Goal: Information Seeking & Learning: Learn about a topic

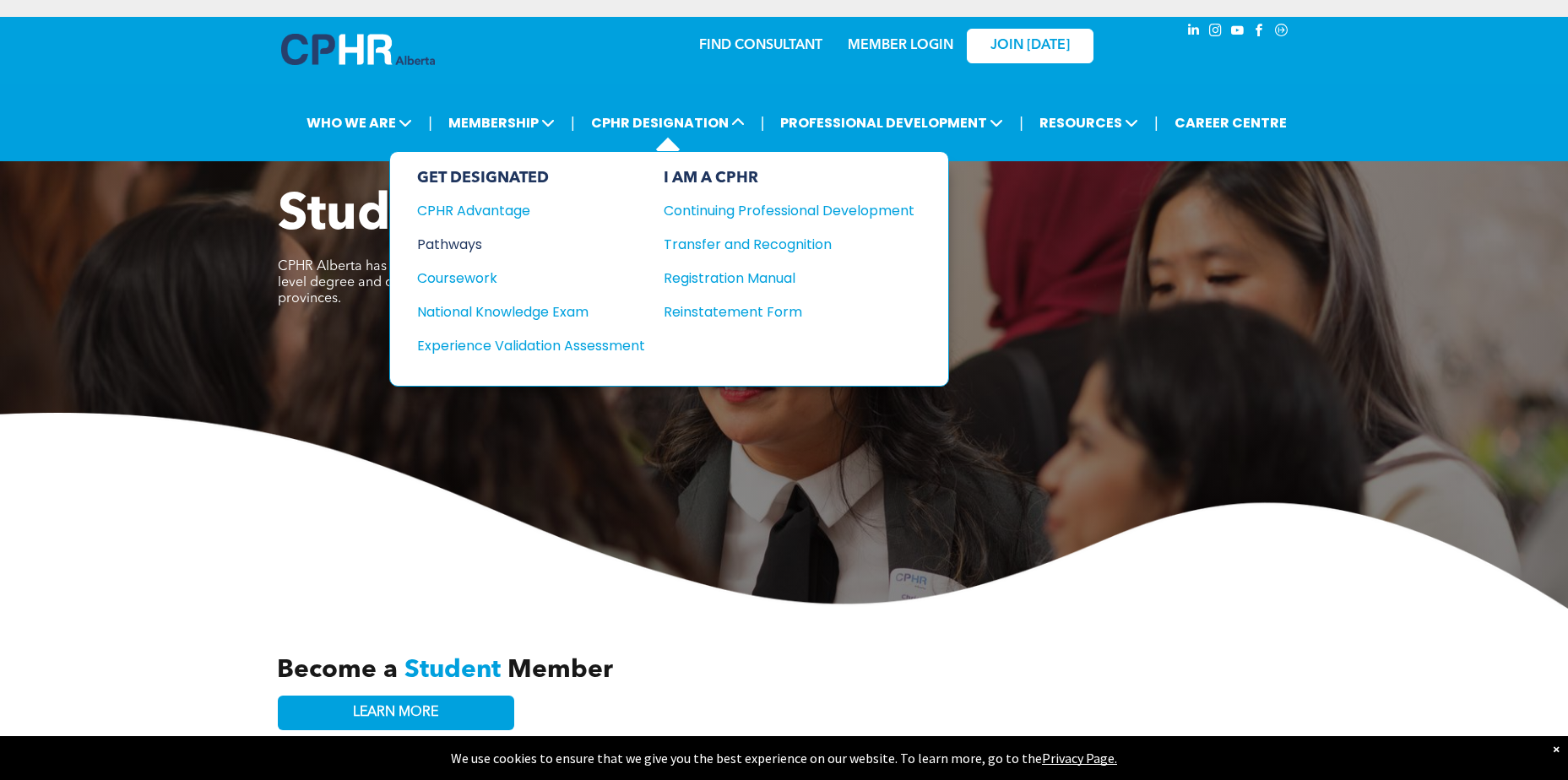
click at [479, 236] on div "Pathways" at bounding box center [520, 244] width 206 height 21
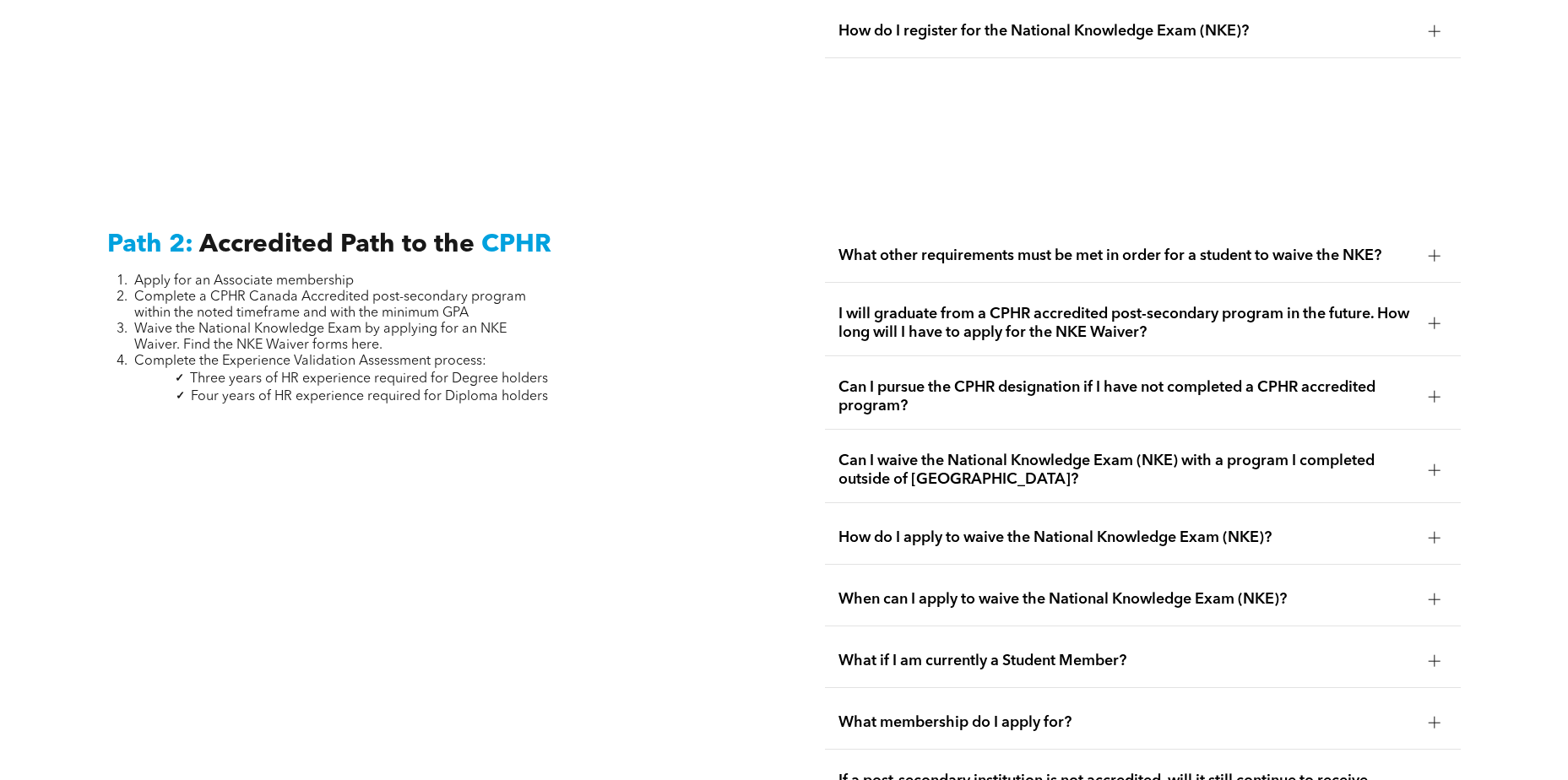
scroll to position [2111, 0]
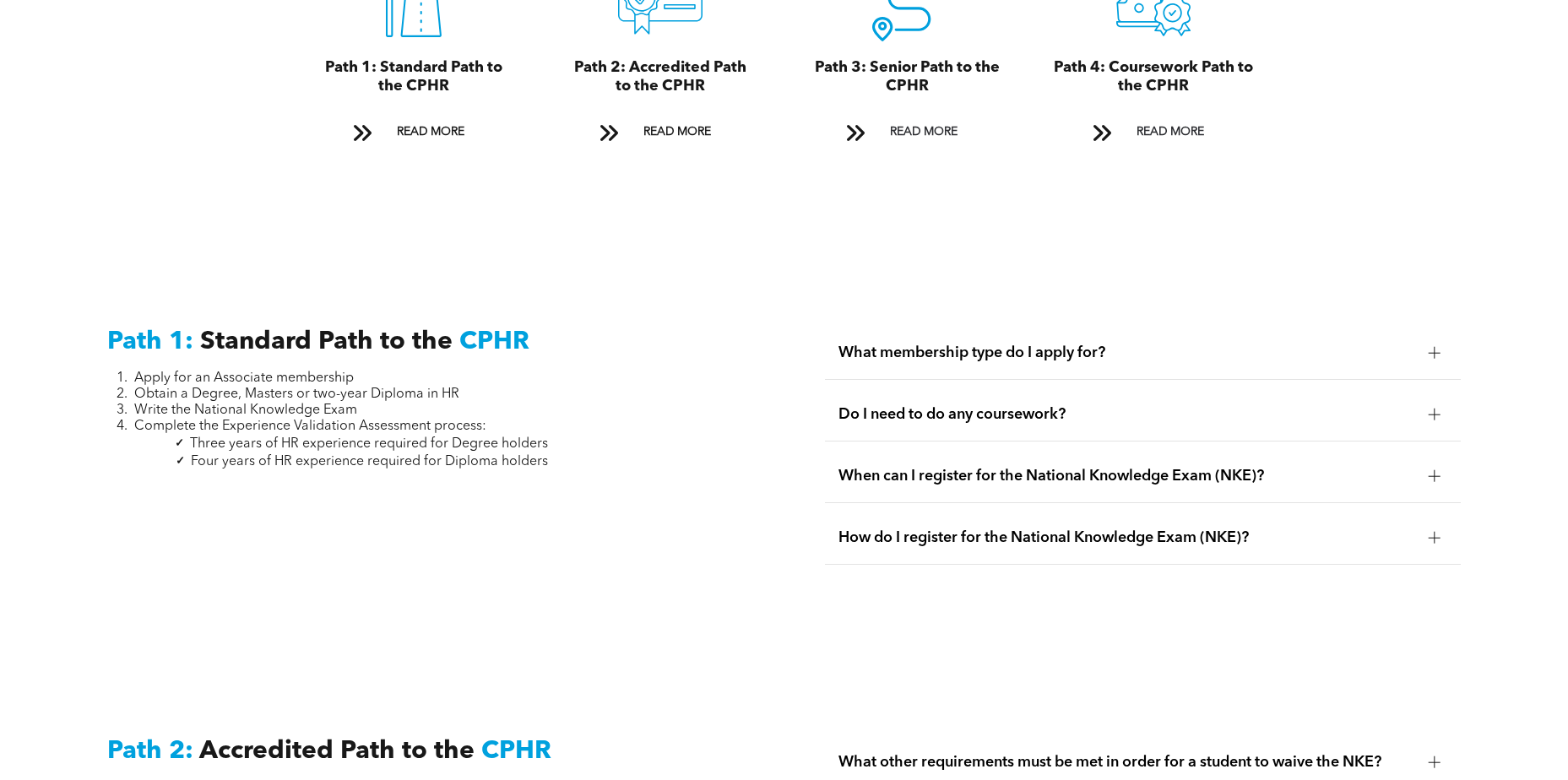
click at [442, 388] on span "Obtain a Degree, Masters or two-year Diploma in HR" at bounding box center [297, 394] width 325 height 14
click at [322, 419] on span "Complete the Experience Validation Assessment process:" at bounding box center [310, 426] width 352 height 14
click at [1085, 344] on span "What membership type do I apply for?" at bounding box center [1126, 353] width 575 height 19
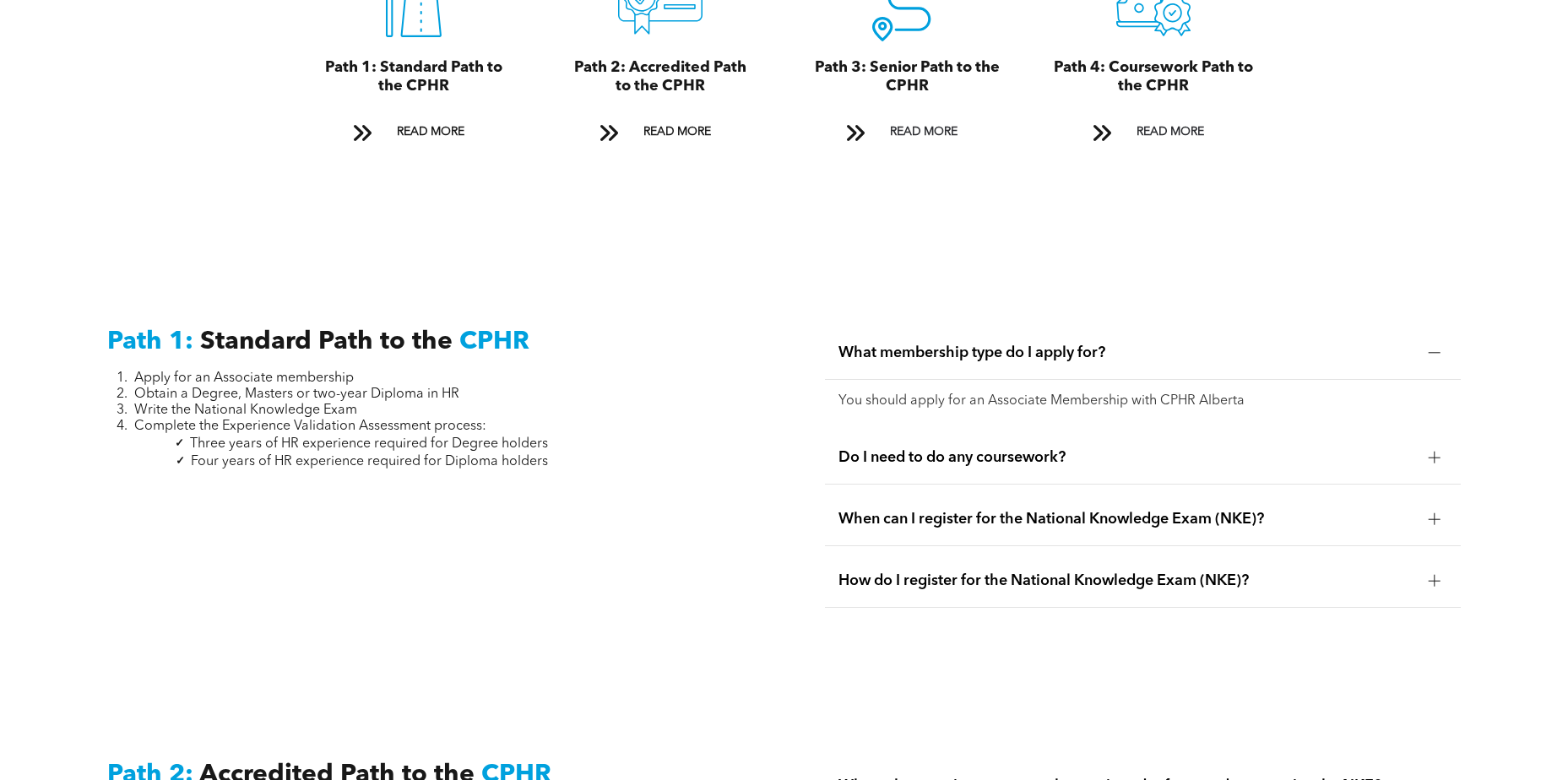
click at [1078, 448] on span "Do I need to do any coursework?" at bounding box center [1126, 457] width 575 height 19
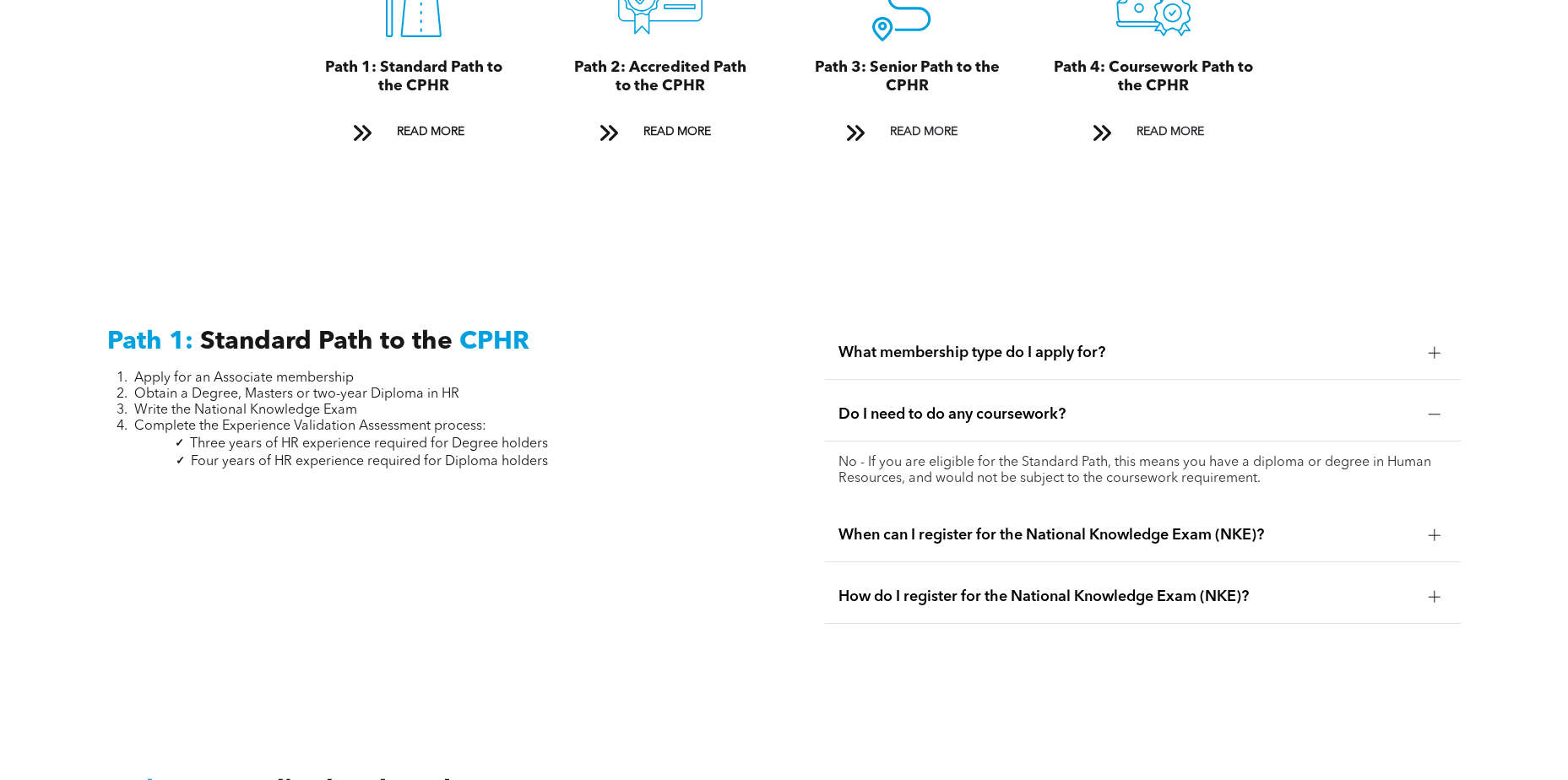
click at [1061, 509] on div "When can I register for the National Knowledge Exam (NKE)?" at bounding box center [1142, 536] width 635 height 53
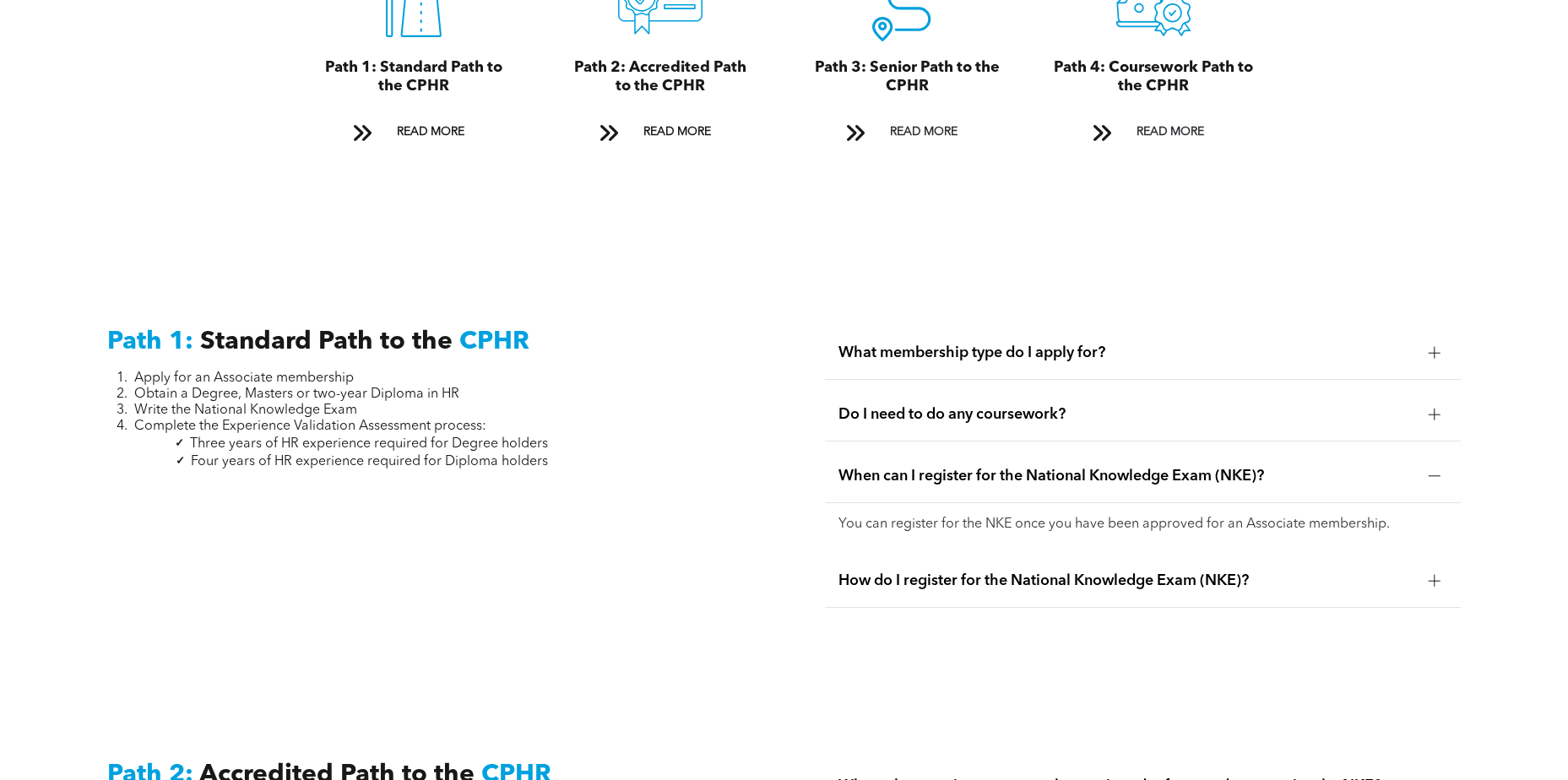
click at [1071, 571] on span "How do I register for the National Knowledge Exam (NKE)?" at bounding box center [1126, 580] width 575 height 19
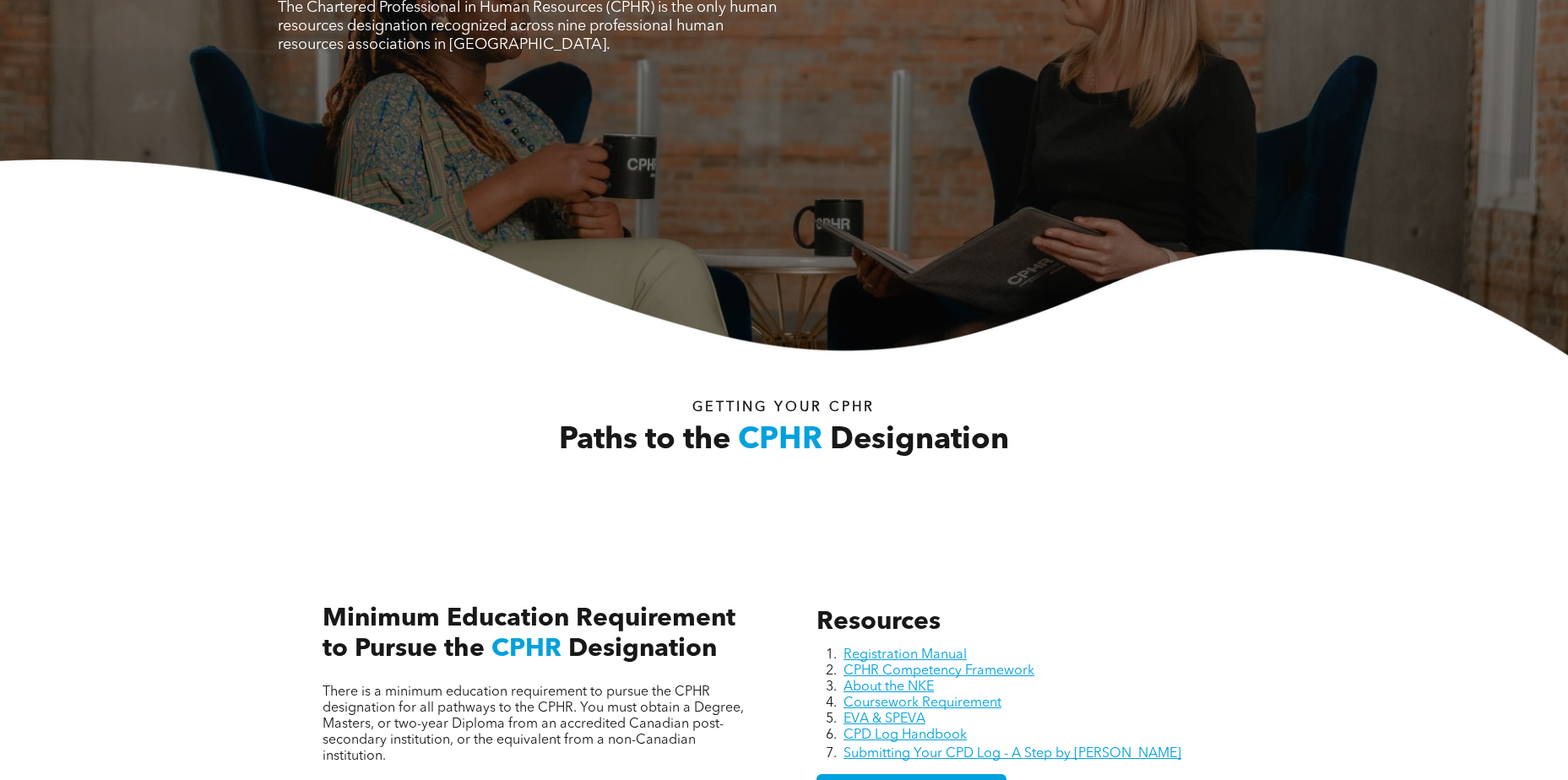
scroll to position [299, 0]
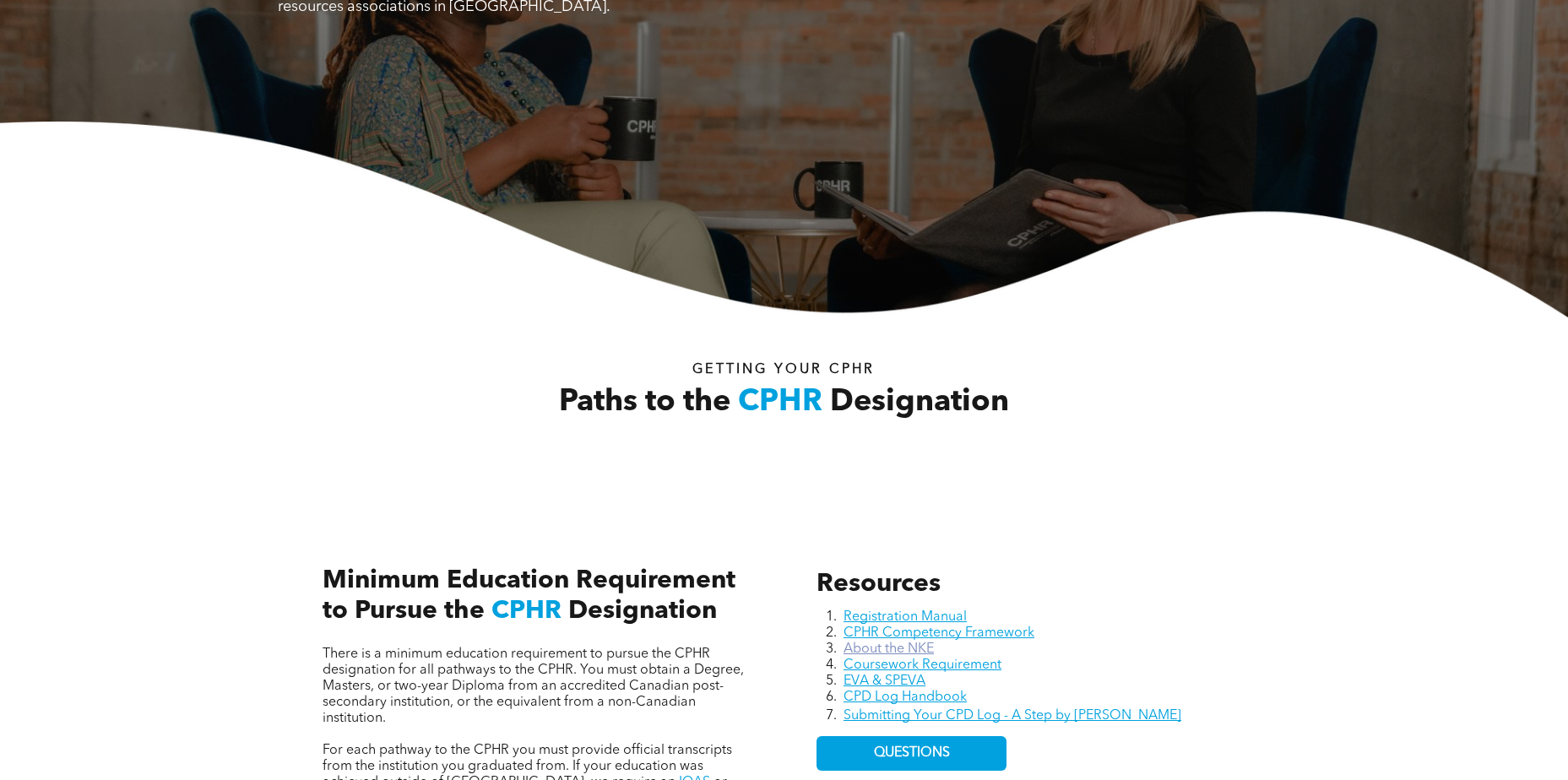
click at [918, 645] on link "About the NKE" at bounding box center [888, 650] width 90 height 14
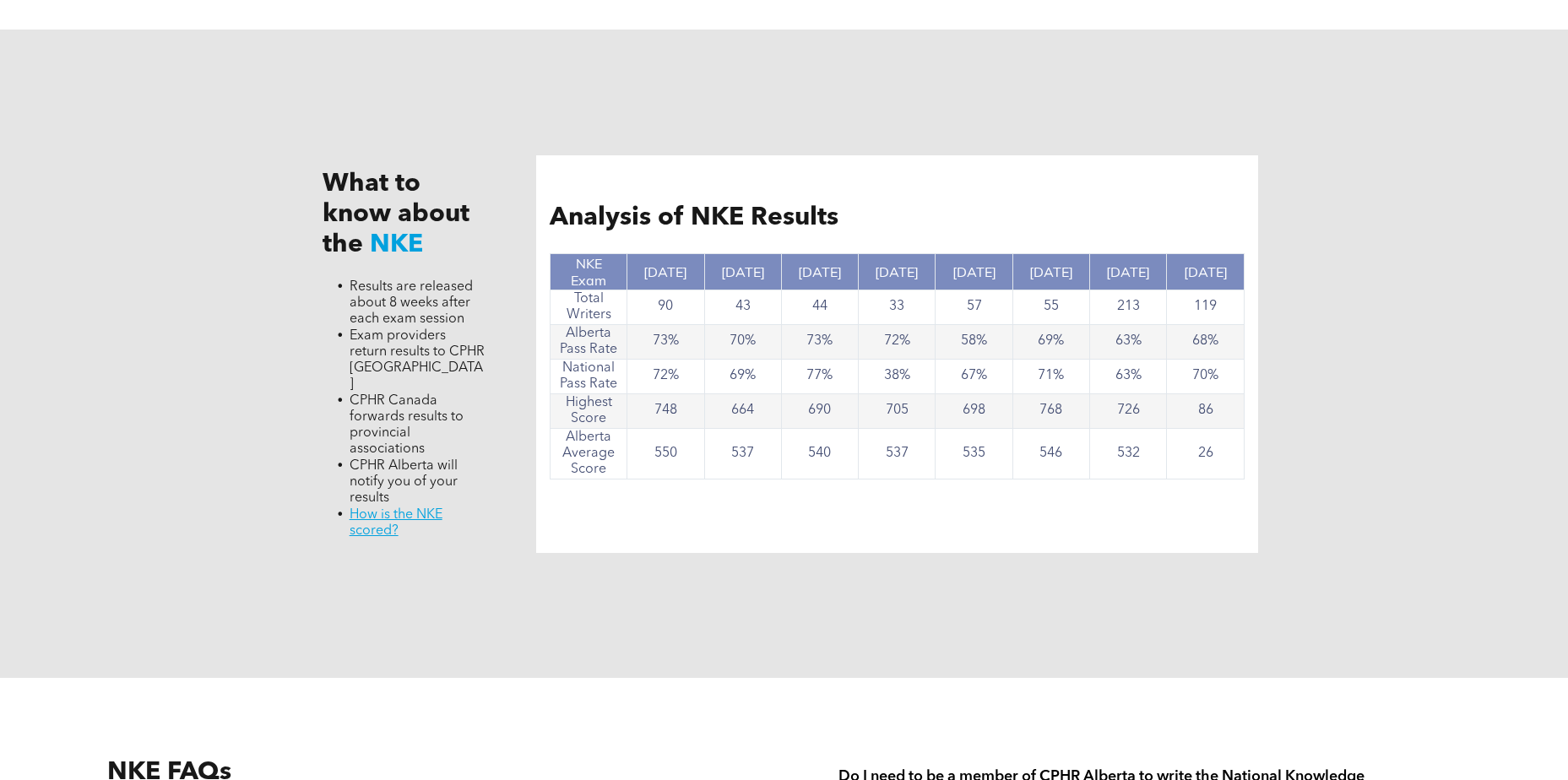
scroll to position [1858, 0]
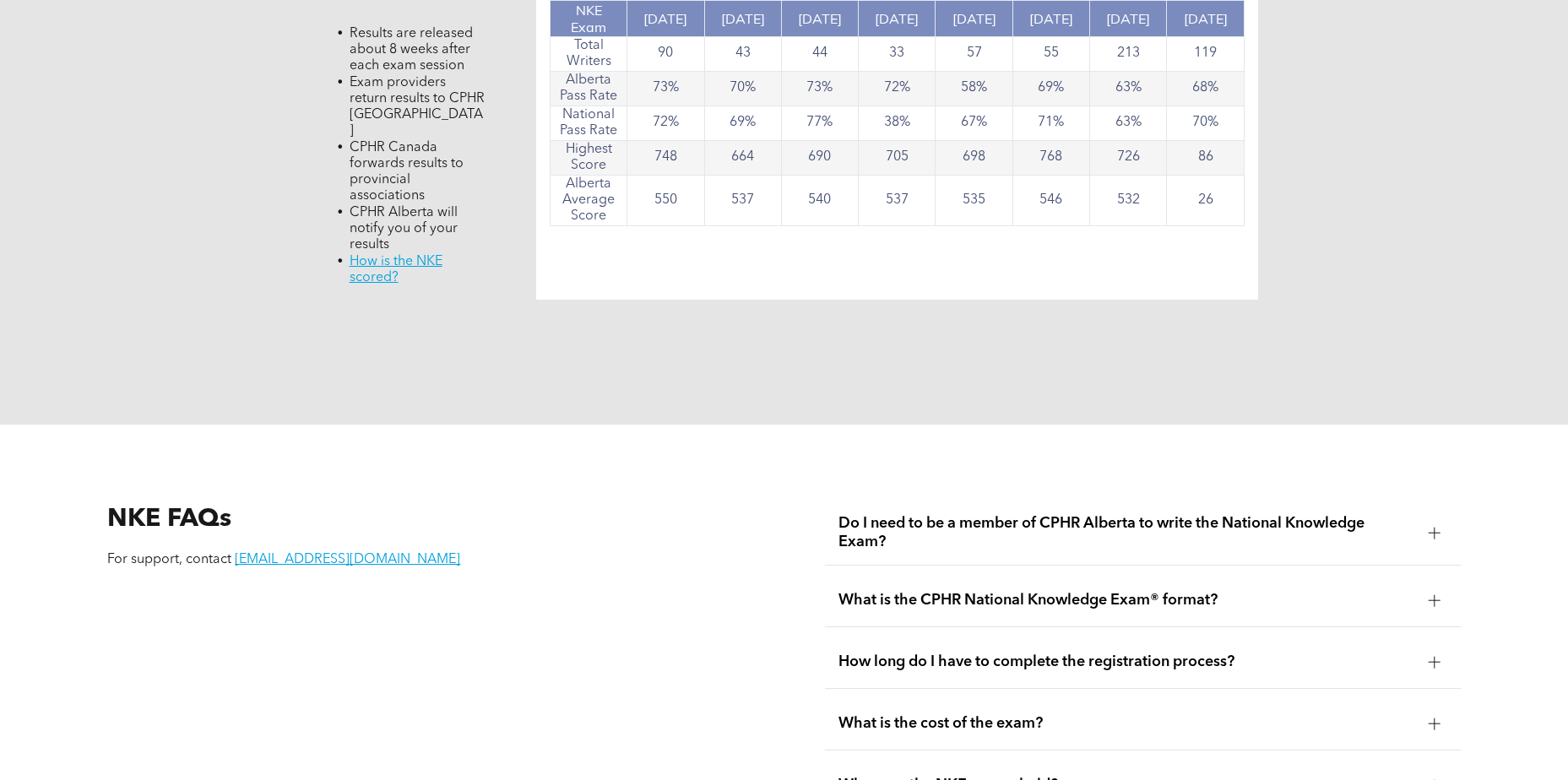
click at [916, 514] on span "Do I need to be a member of CPHR Alberta to write the National Knowledge Exam?" at bounding box center [1126, 533] width 575 height 38
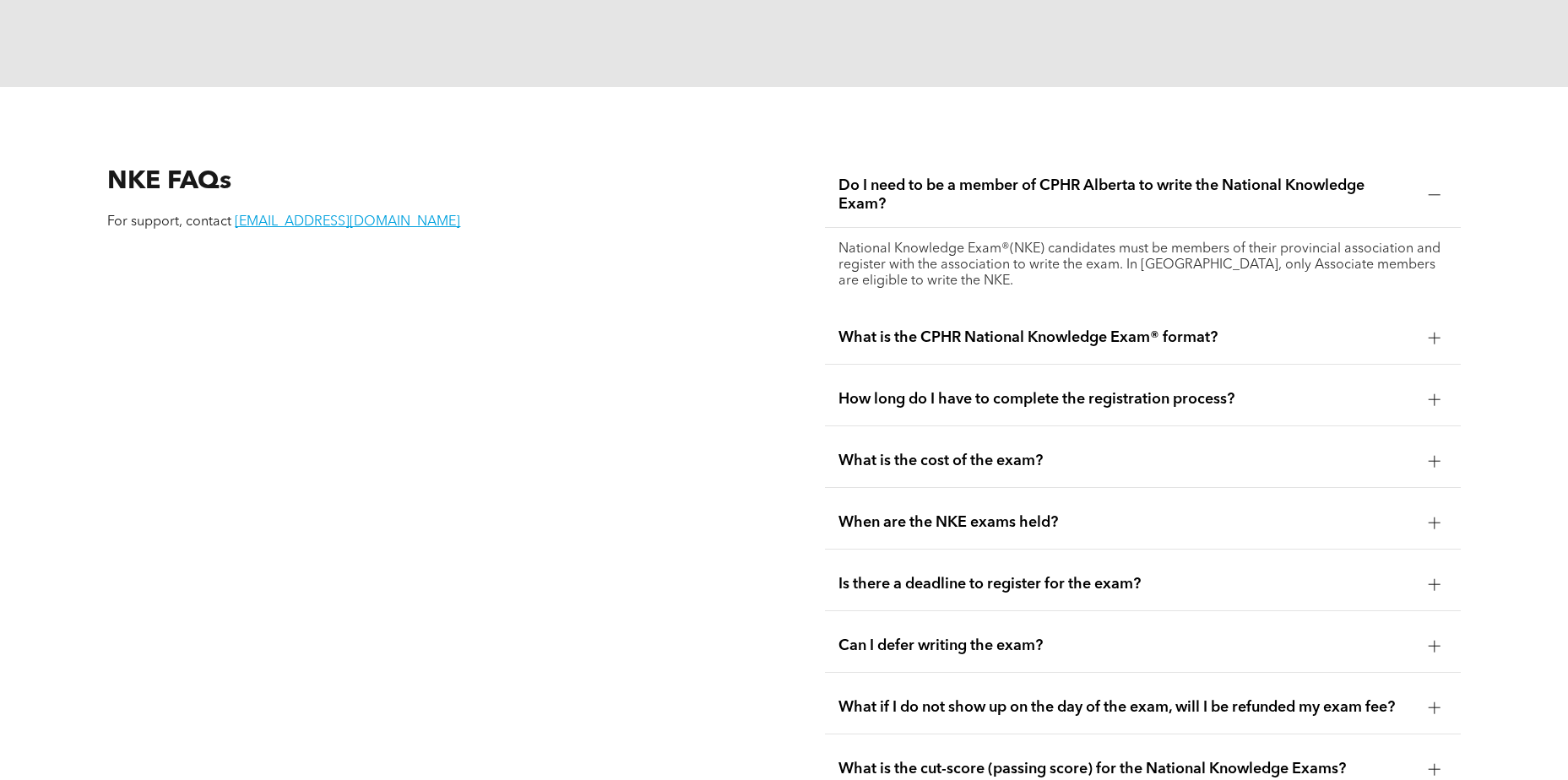
scroll to position [2650, 0]
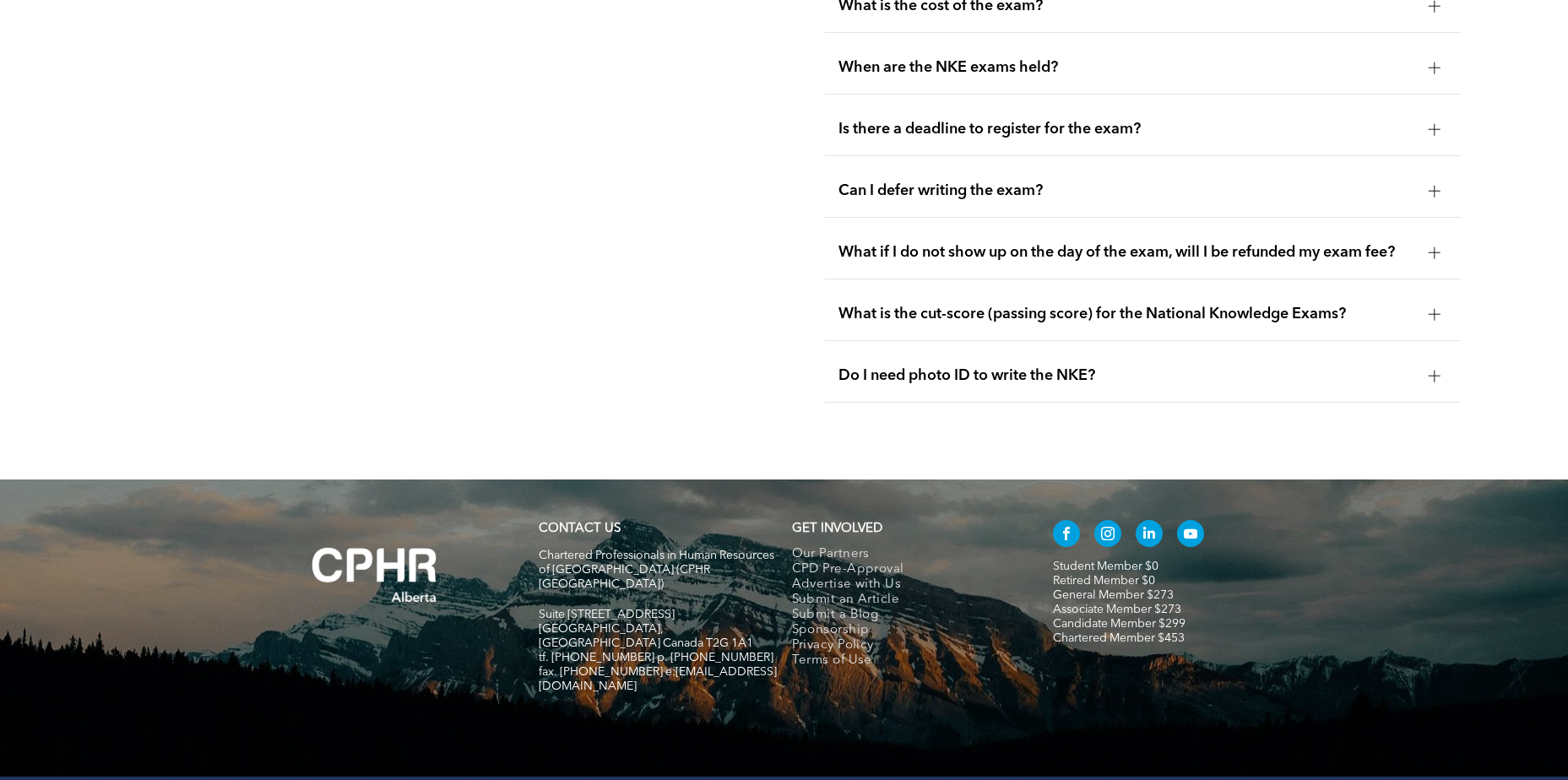
click at [925, 288] on div "What is the cut-score (passing score) for the National Knowledge Exams?" at bounding box center [1142, 314] width 635 height 53
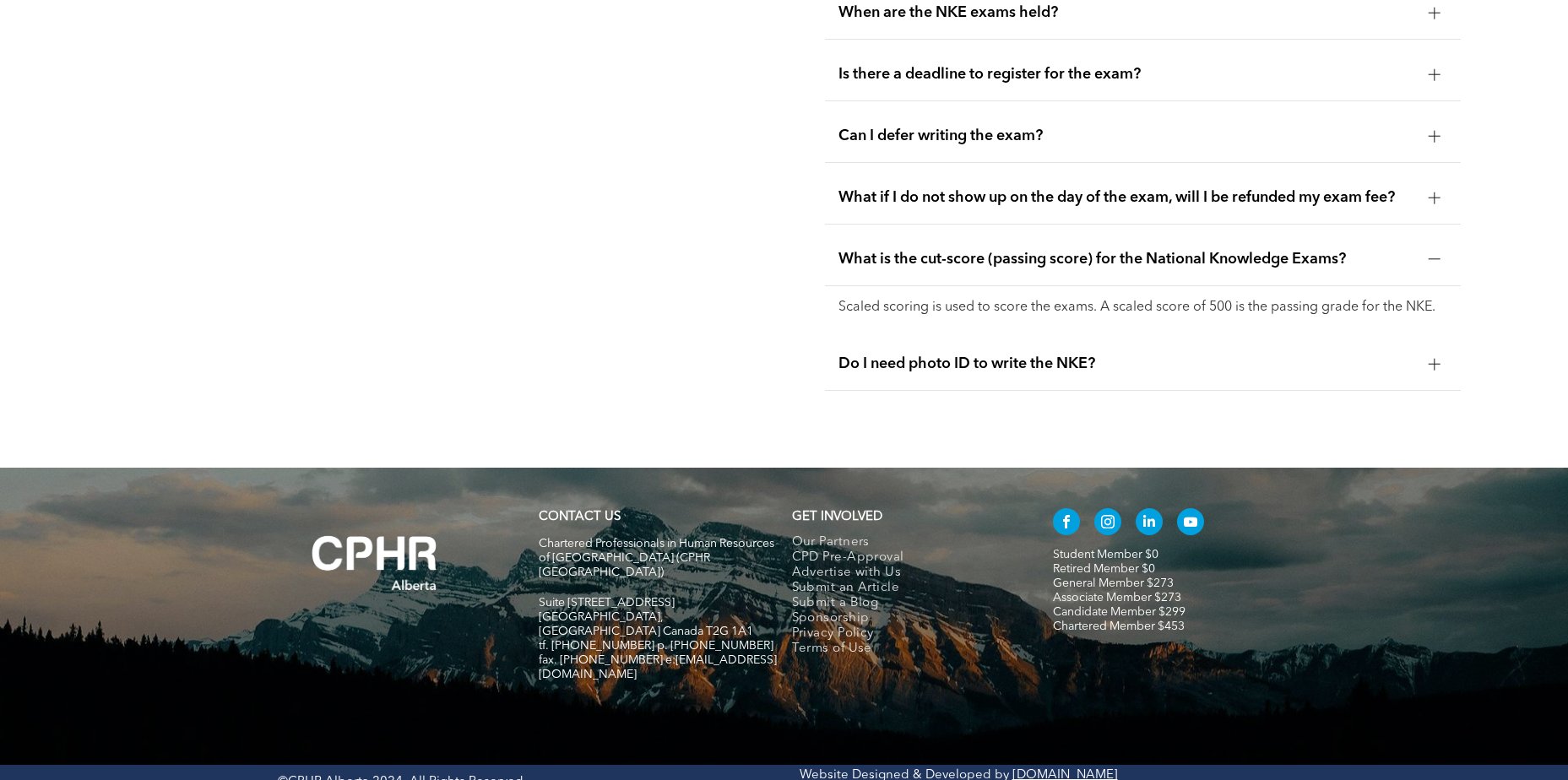
scroll to position [2618, 0]
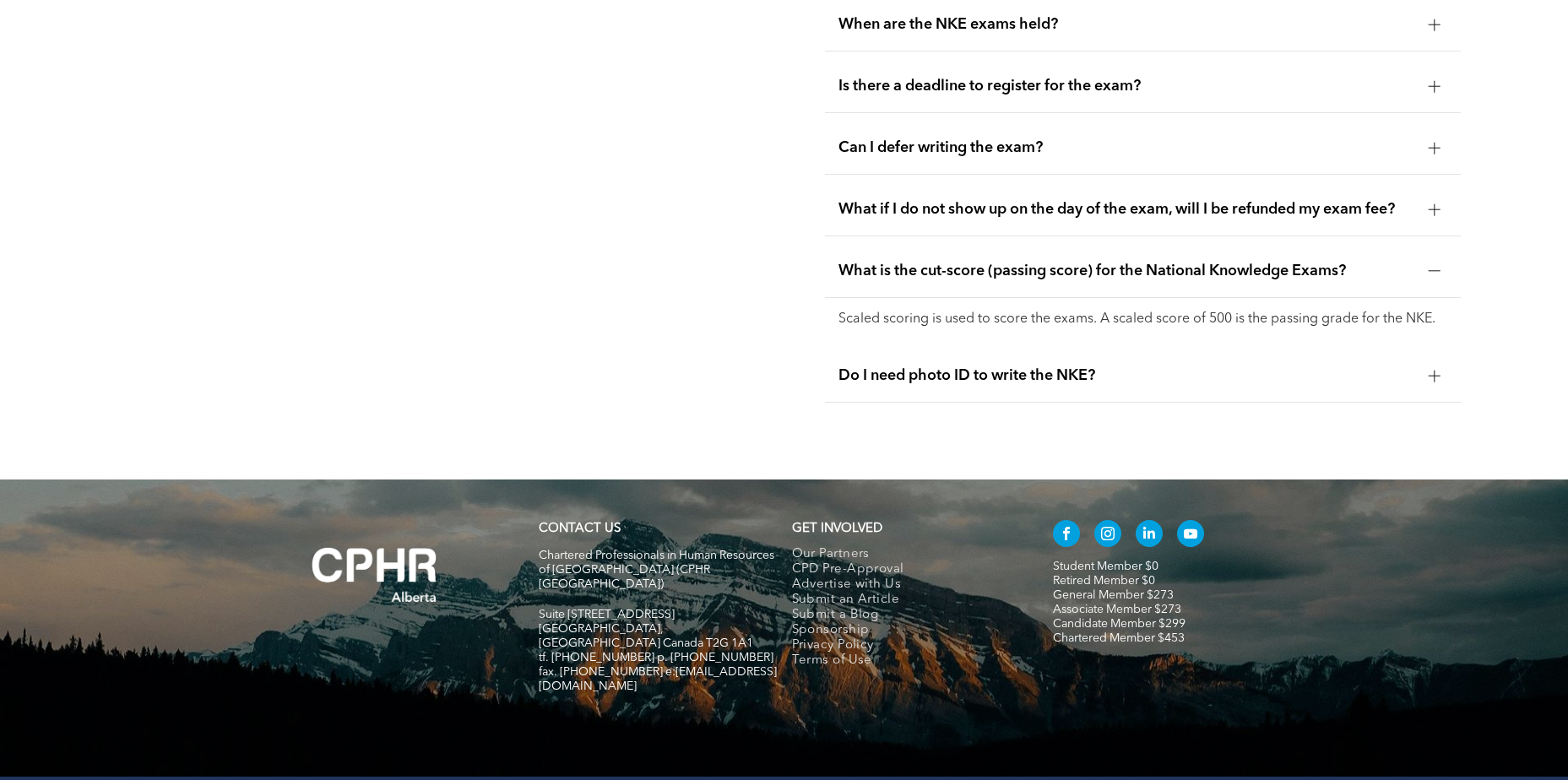
click at [890, 200] on span "What if I do not show up on the day of the exam, will I be refunded my exam fee?" at bounding box center [1126, 209] width 575 height 19
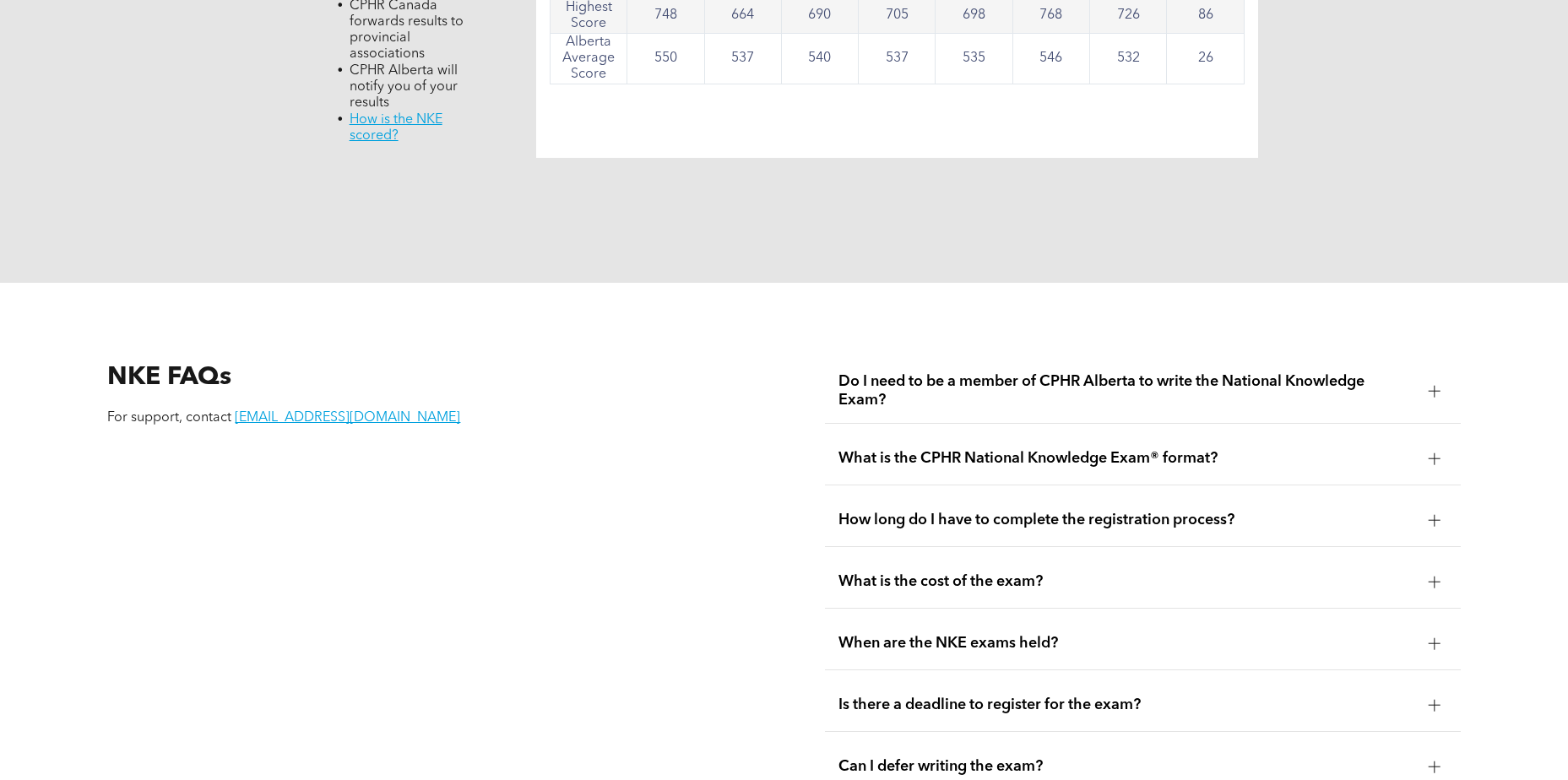
scroll to position [1943, 0]
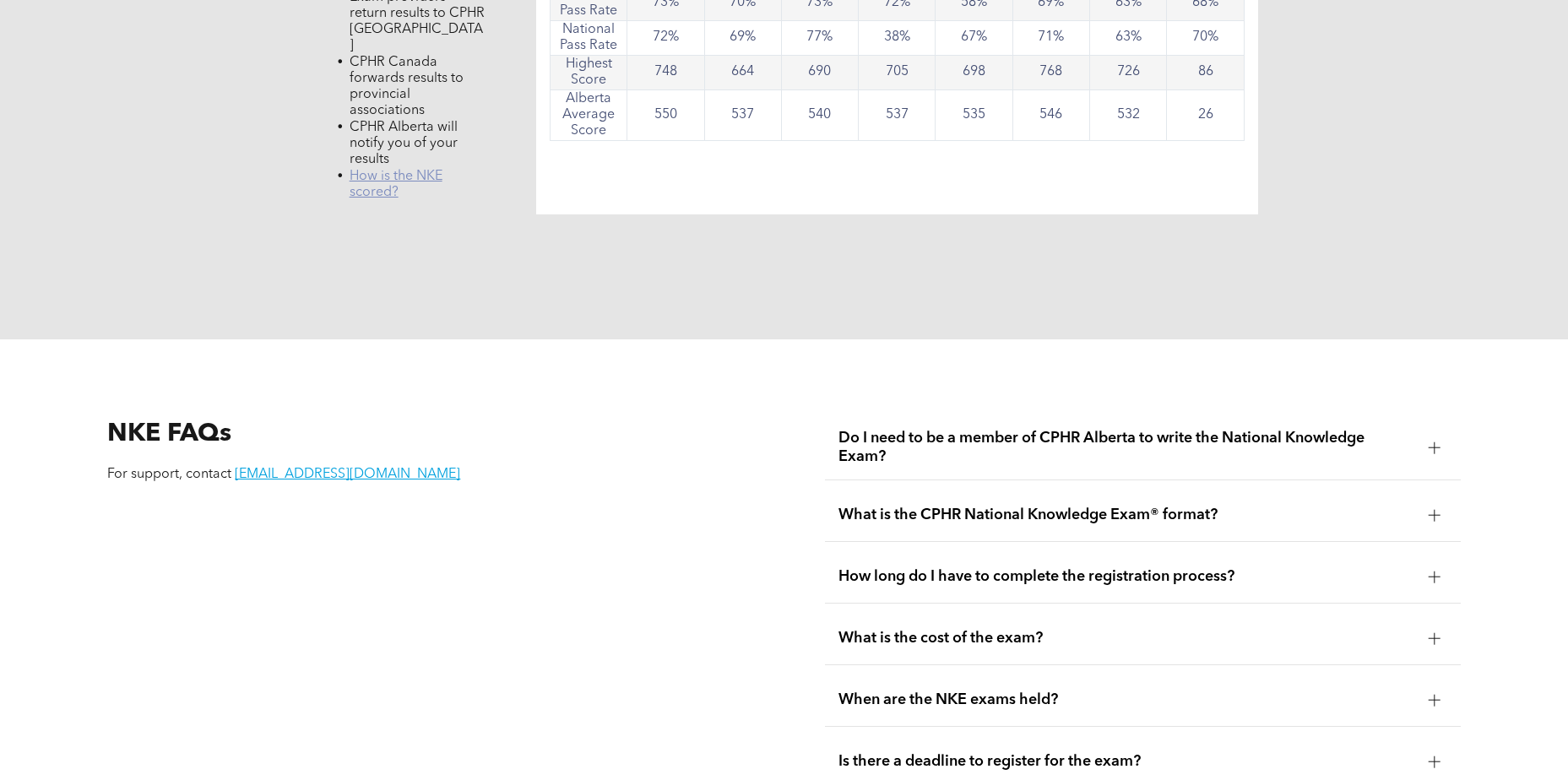
click at [411, 170] on link "﻿ How is the NKE scored?" at bounding box center [396, 185] width 93 height 30
